Goal: Information Seeking & Learning: Learn about a topic

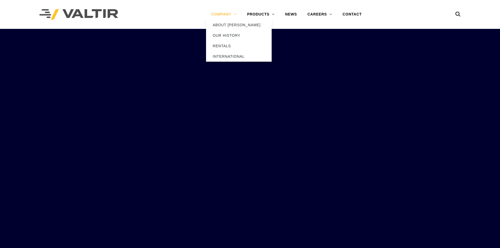
click at [229, 15] on link "COMPANY" at bounding box center [224, 14] width 36 height 10
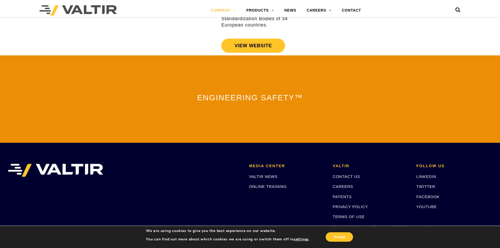
scroll to position [1154, 0]
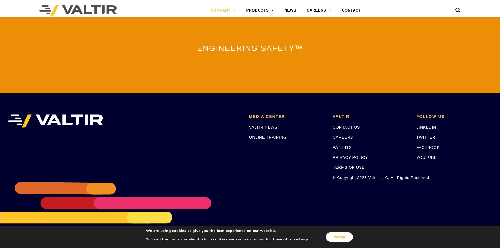
click at [347, 233] on button "Accept" at bounding box center [339, 236] width 27 height 9
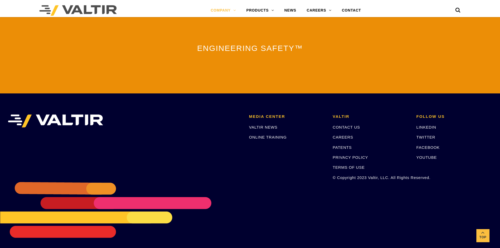
click at [368, 175] on p "© Copyright 2023 Valtir, LLC. All Rights Reserved." at bounding box center [371, 178] width 76 height 6
click at [385, 175] on p "© Copyright 2023 Valtir, LLC. All Rights Reserved." at bounding box center [371, 178] width 76 height 6
